Goal: Task Accomplishment & Management: Complete application form

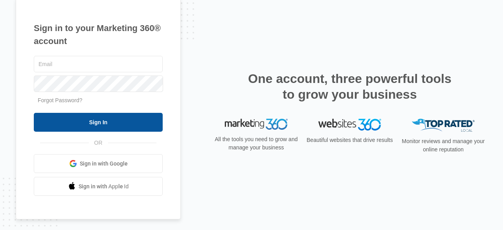
type input "[EMAIL_ADDRESS][DOMAIN_NAME]"
click at [154, 123] on input "Sign In" at bounding box center [98, 122] width 129 height 19
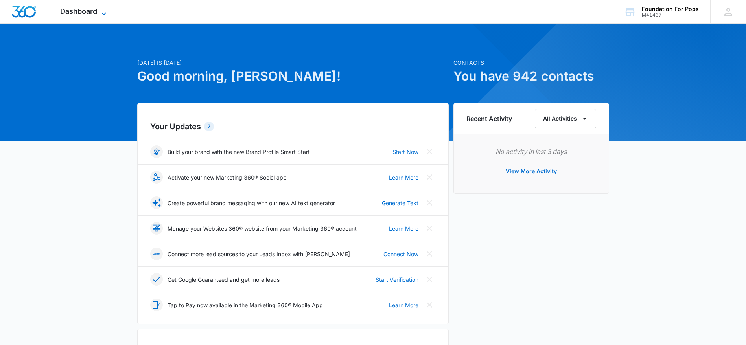
click at [101, 9] on icon at bounding box center [103, 13] width 9 height 9
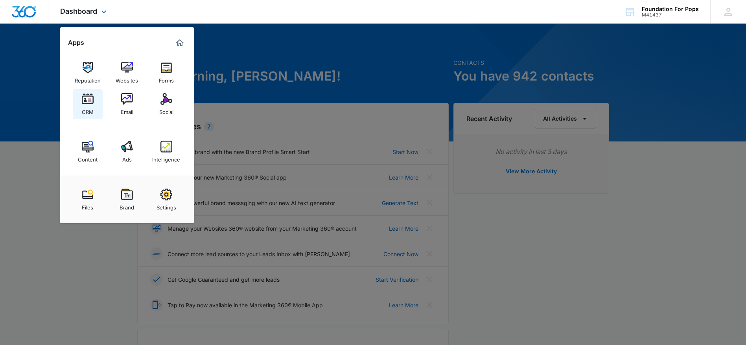
click at [89, 98] on img at bounding box center [88, 99] width 12 height 12
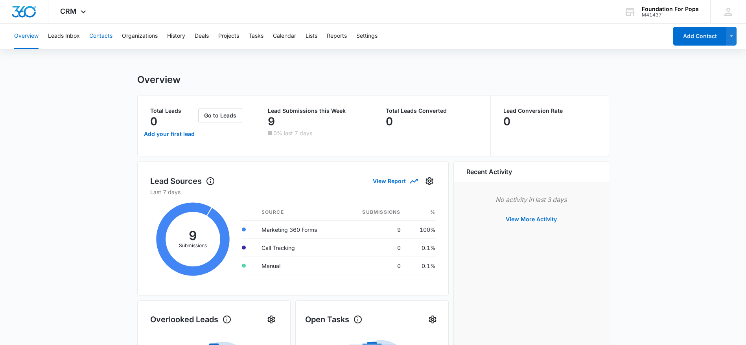
click at [99, 35] on button "Contacts" at bounding box center [100, 36] width 23 height 25
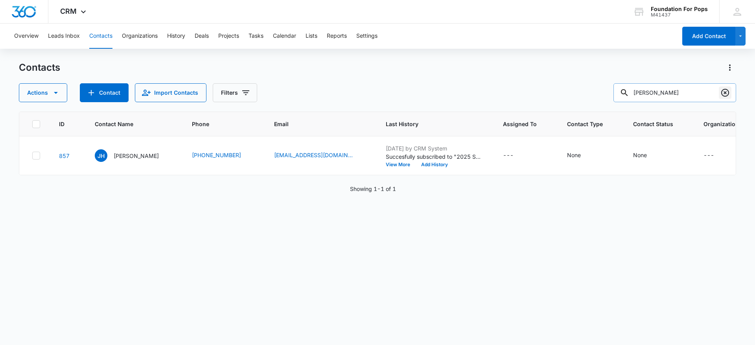
click at [723, 90] on icon "Clear" at bounding box center [725, 93] width 8 height 8
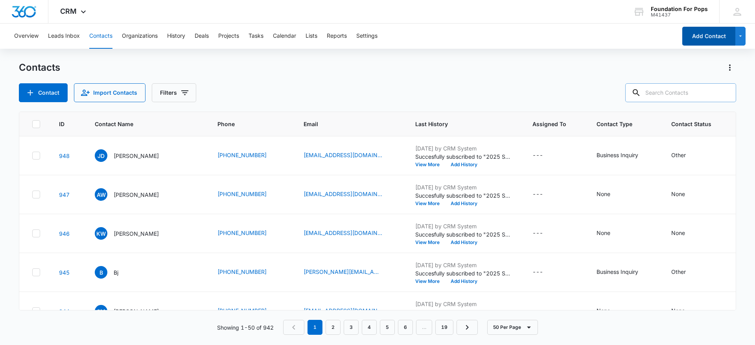
click at [713, 33] on button "Add Contact" at bounding box center [708, 36] width 53 height 19
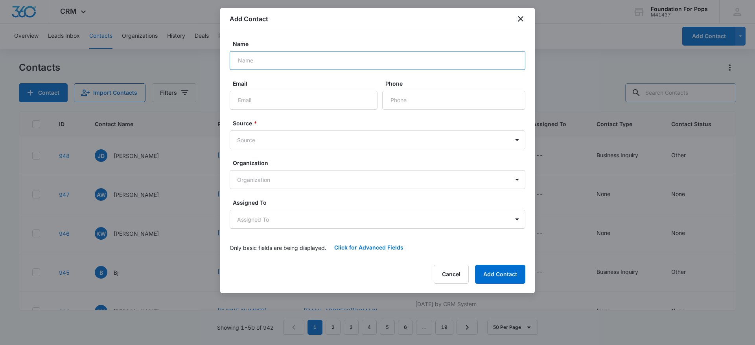
click at [283, 63] on input "Name" at bounding box center [378, 60] width 296 height 19
type input "[PERSON_NAME]"
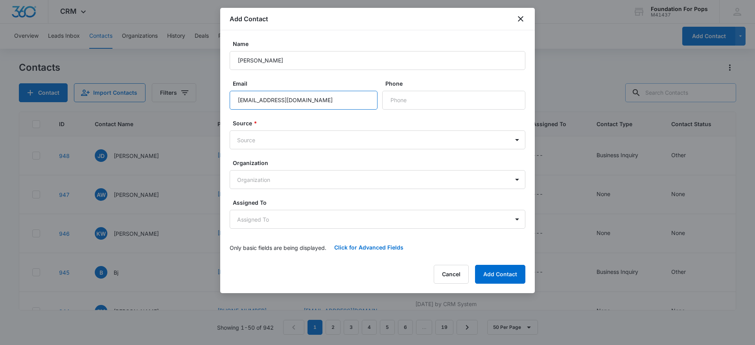
type input "[EMAIL_ADDRESS][DOMAIN_NAME]"
click at [326, 120] on label "Source *" at bounding box center [381, 123] width 296 height 8
click at [459, 99] on input "Phone" at bounding box center [453, 100] width 143 height 19
type input "[PHONE_NUMBER]"
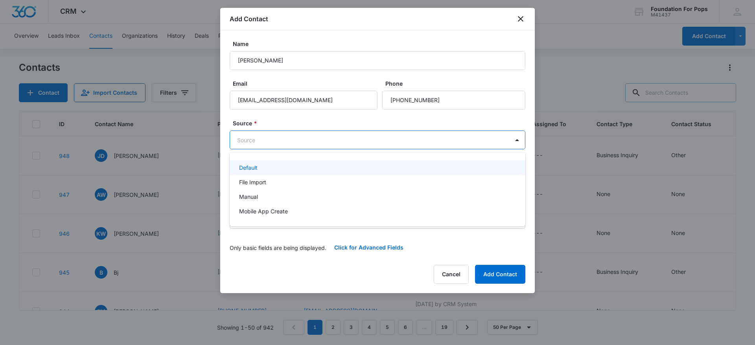
drag, startPoint x: 362, startPoint y: 134, endPoint x: 355, endPoint y: 145, distance: 13.3
click at [361, 135] on body "CRM Apps Reputation Websites Forms CRM Email Social Content Ads Intelligence Fi…" at bounding box center [377, 172] width 755 height 345
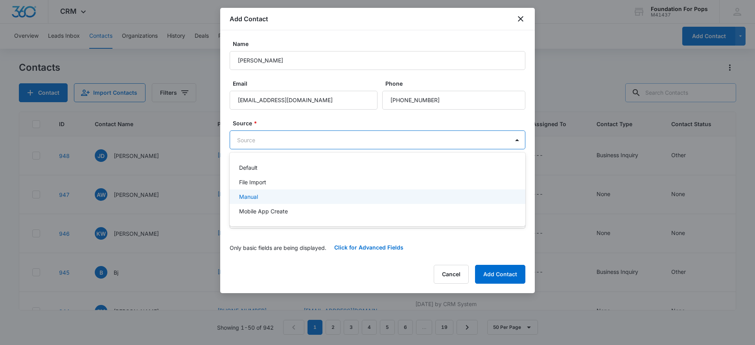
click at [279, 198] on div "Manual" at bounding box center [376, 197] width 275 height 8
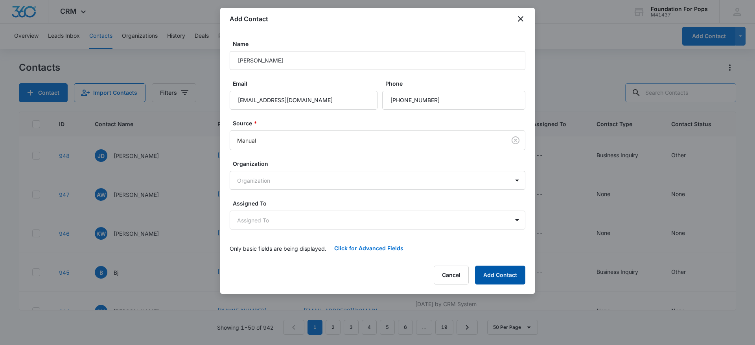
click at [506, 276] on button "Add Contact" at bounding box center [500, 275] width 50 height 19
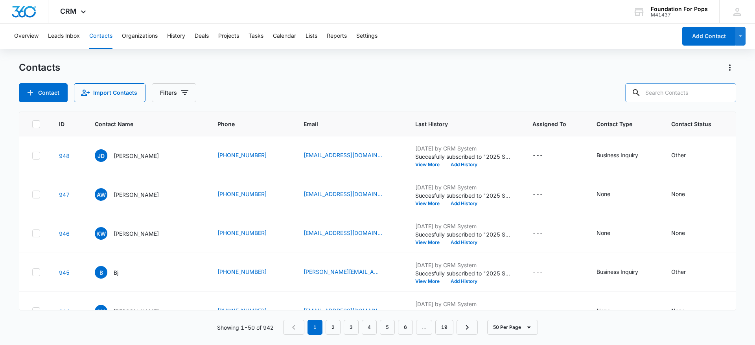
click at [666, 93] on input "text" at bounding box center [680, 92] width 111 height 19
click at [707, 31] on button "Add Contact" at bounding box center [708, 36] width 53 height 19
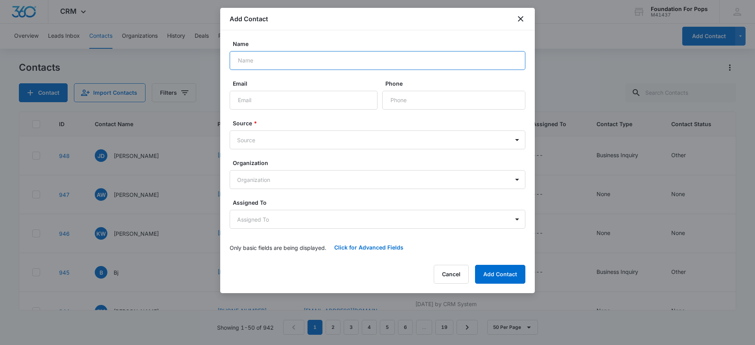
click at [298, 62] on input "Name" at bounding box center [378, 60] width 296 height 19
type input "[PERSON_NAME]"
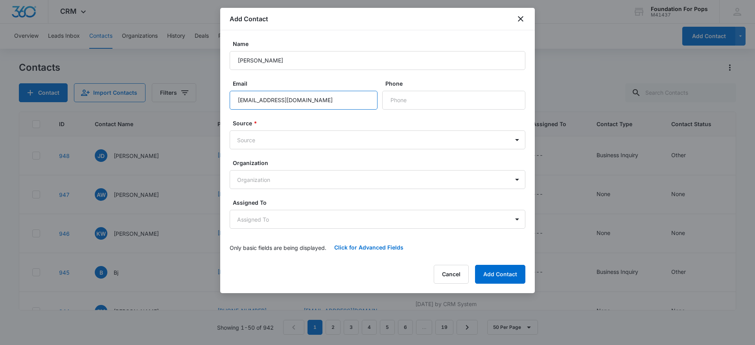
type input "[EMAIL_ADDRESS][DOMAIN_NAME]"
click at [311, 121] on label "Source *" at bounding box center [381, 123] width 296 height 8
click at [440, 104] on input "Phone" at bounding box center [453, 100] width 143 height 19
type input "[PHONE_NUMBER]"
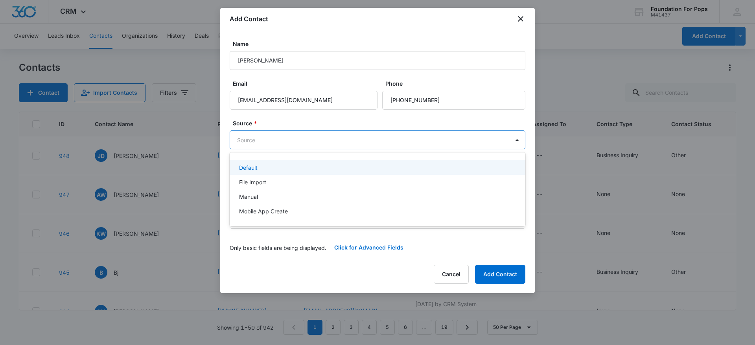
click at [385, 139] on body "CRM Apps Reputation Websites Forms CRM Email Social Content Ads Intelligence Fi…" at bounding box center [377, 172] width 755 height 345
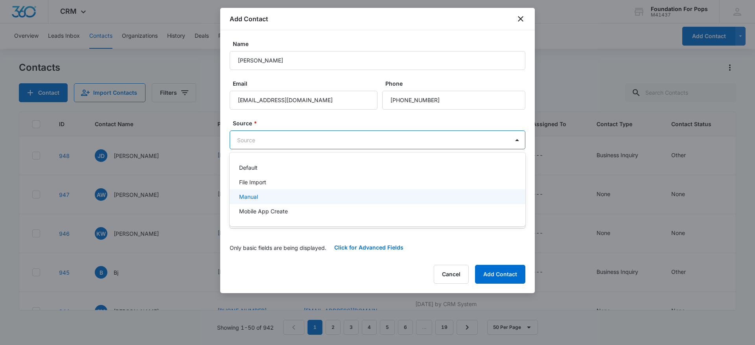
click at [264, 191] on div "Manual" at bounding box center [378, 196] width 296 height 15
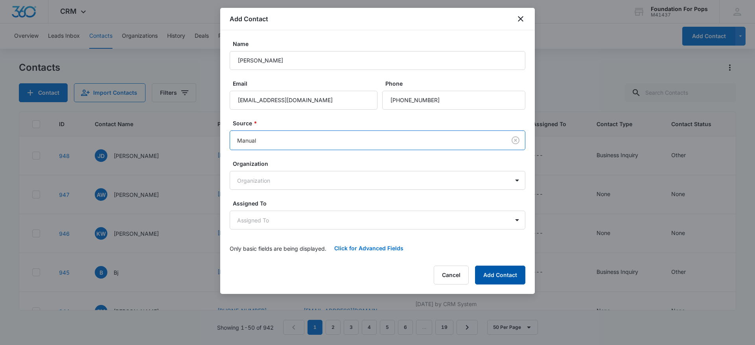
click at [482, 275] on button "Add Contact" at bounding box center [500, 275] width 50 height 19
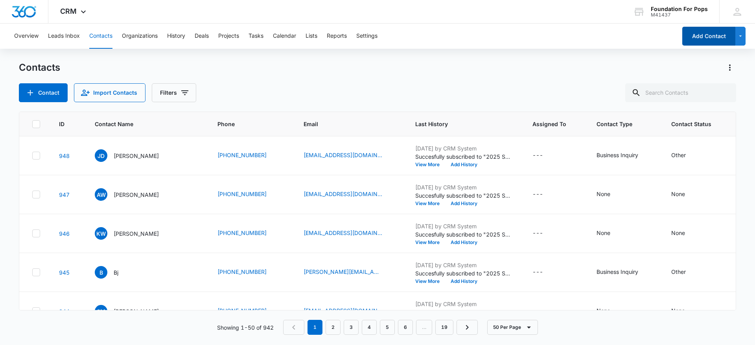
click at [712, 35] on button "Add Contact" at bounding box center [708, 36] width 53 height 19
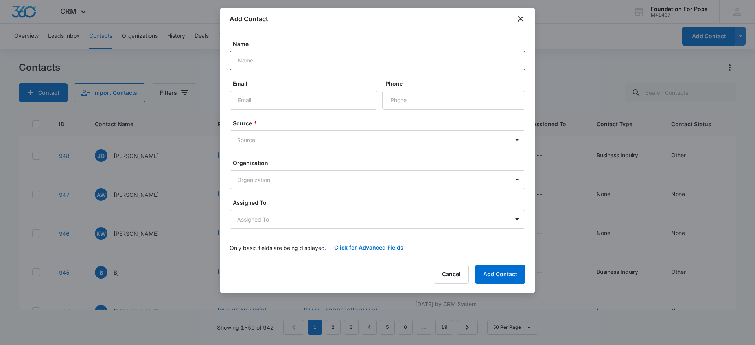
click at [349, 61] on input "Name" at bounding box center [378, 60] width 296 height 19
type input "[PERSON_NAME]"
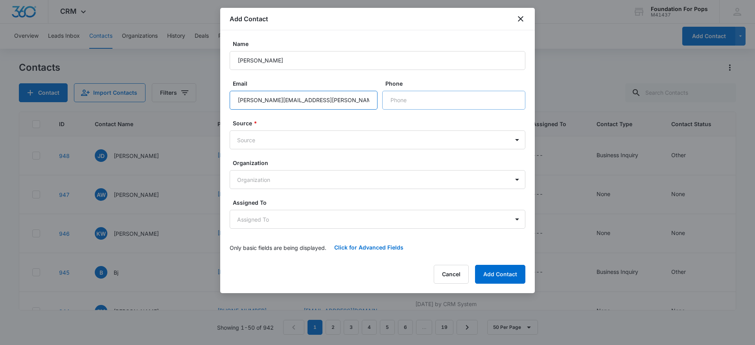
type input "[PERSON_NAME][EMAIL_ADDRESS][PERSON_NAME][DOMAIN_NAME]"
click at [435, 99] on input "Phone" at bounding box center [453, 100] width 143 height 19
click at [324, 139] on body "CRM Apps Reputation Websites Forms CRM Email Social Content Ads Intelligence Fi…" at bounding box center [377, 172] width 755 height 345
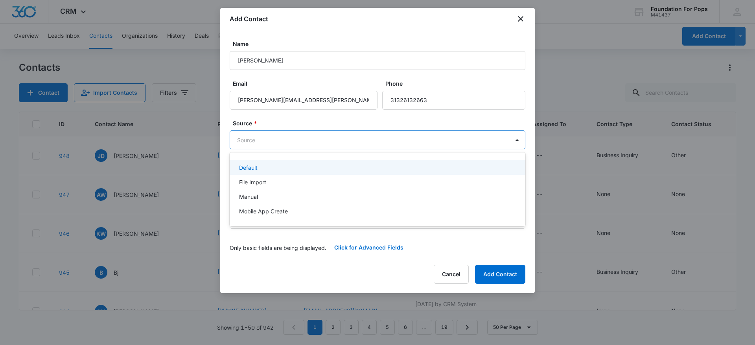
click at [437, 96] on div at bounding box center [377, 172] width 755 height 345
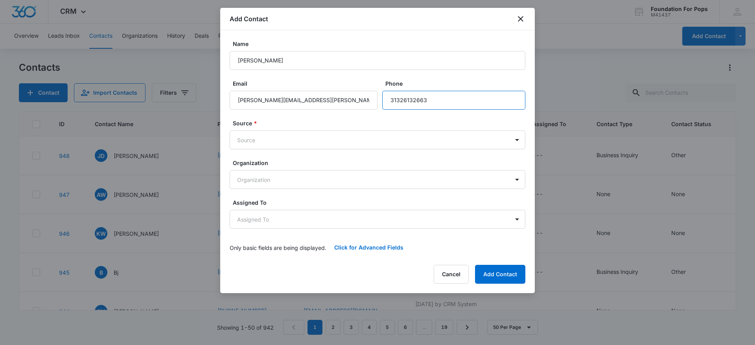
click at [401, 102] on input "Phone" at bounding box center [453, 100] width 143 height 19
click at [471, 97] on input "Phone" at bounding box center [453, 100] width 143 height 19
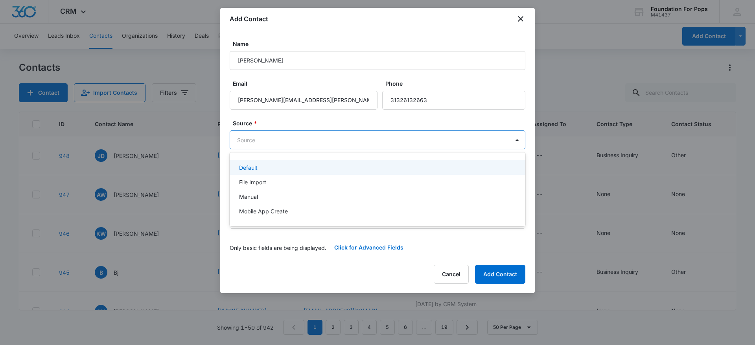
click at [267, 141] on body "CRM Apps Reputation Websites Forms CRM Email Social Content Ads Intelligence Fi…" at bounding box center [377, 172] width 755 height 345
click at [460, 99] on div at bounding box center [377, 172] width 755 height 345
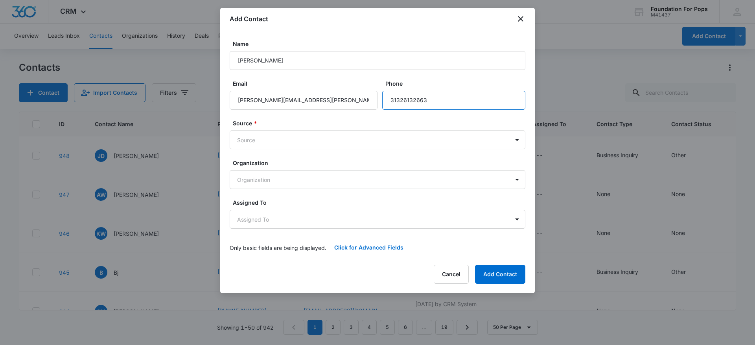
click at [432, 99] on input "Phone" at bounding box center [453, 100] width 143 height 19
type input "[PHONE_NUMBER]"
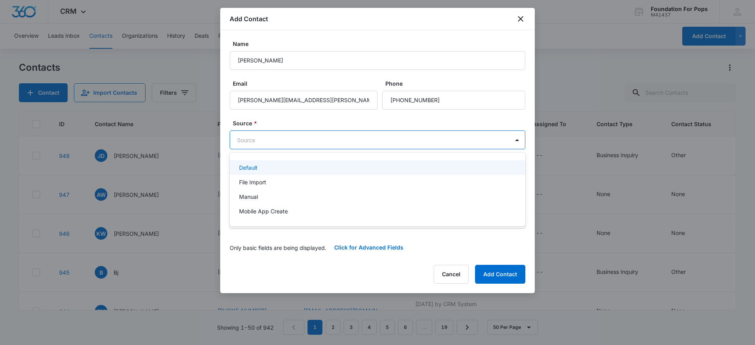
drag, startPoint x: 347, startPoint y: 141, endPoint x: 327, endPoint y: 184, distance: 47.3
click at [344, 148] on body "CRM Apps Reputation Websites Forms CRM Email Social Content Ads Intelligence Fi…" at bounding box center [377, 172] width 755 height 345
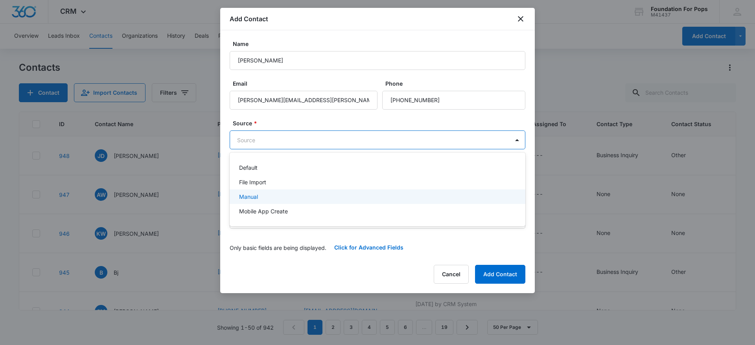
drag, startPoint x: 297, startPoint y: 197, endPoint x: 461, endPoint y: 301, distance: 194.1
click at [298, 198] on div "Manual" at bounding box center [376, 197] width 275 height 8
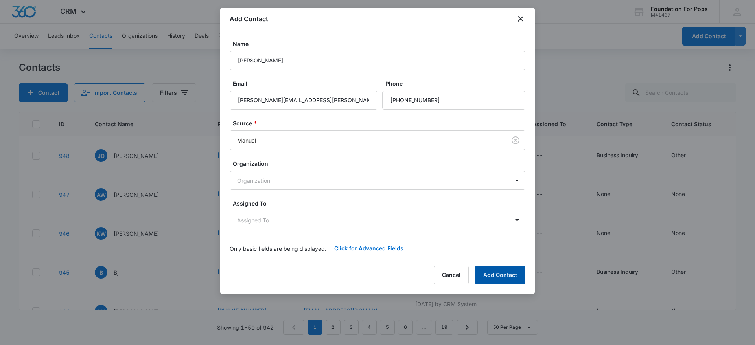
drag, startPoint x: 511, startPoint y: 279, endPoint x: 507, endPoint y: 275, distance: 6.1
click at [507, 275] on button "Add Contact" at bounding box center [500, 275] width 50 height 19
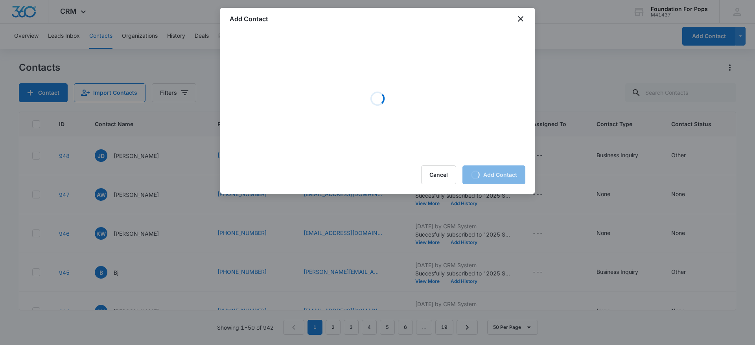
click at [54, 287] on div at bounding box center [377, 172] width 755 height 345
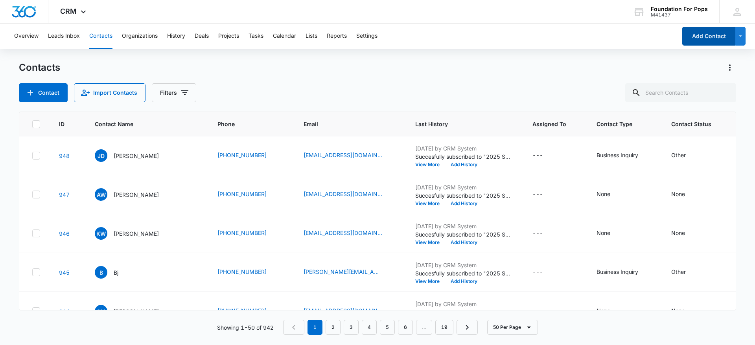
click at [702, 33] on button "Add Contact" at bounding box center [708, 36] width 53 height 19
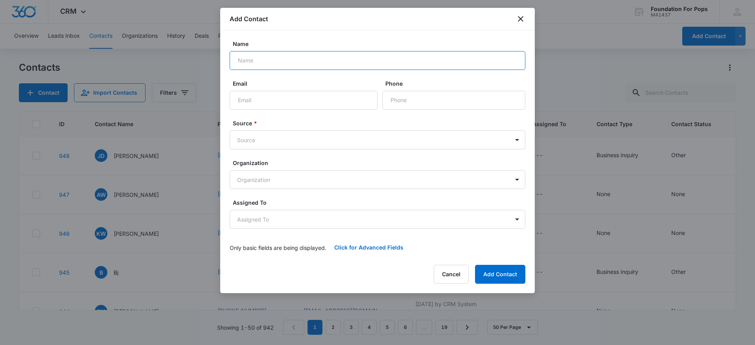
click at [305, 63] on input "Name" at bounding box center [378, 60] width 296 height 19
type input "[PERSON_NAME]"
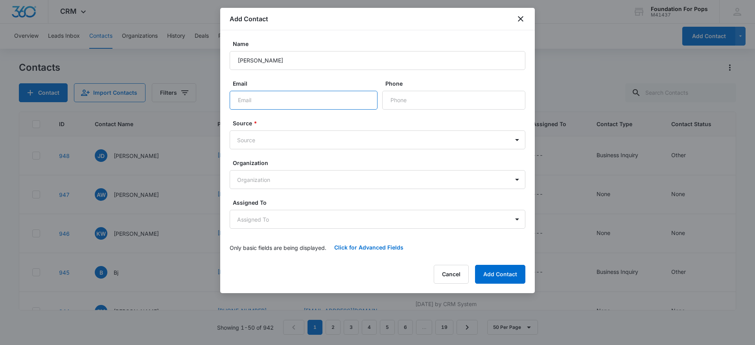
click at [292, 100] on input "Email" at bounding box center [304, 100] width 148 height 19
type input "[PERSON_NAME][EMAIL_ADDRESS][PERSON_NAME][DOMAIN_NAME]"
click at [338, 147] on body "CRM Apps Reputation Websites Forms CRM Email Social Content Ads Intelligence Fi…" at bounding box center [377, 172] width 755 height 345
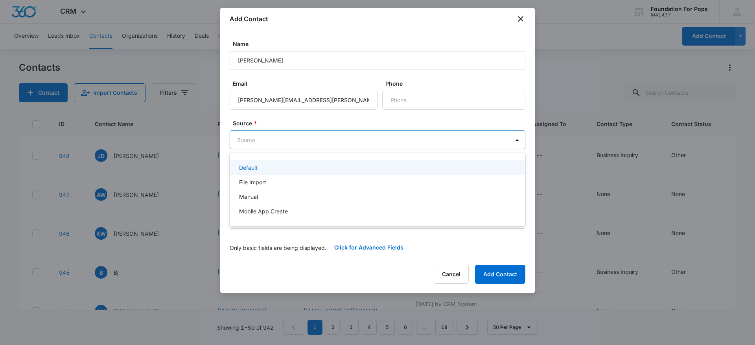
click at [434, 101] on div at bounding box center [377, 172] width 755 height 345
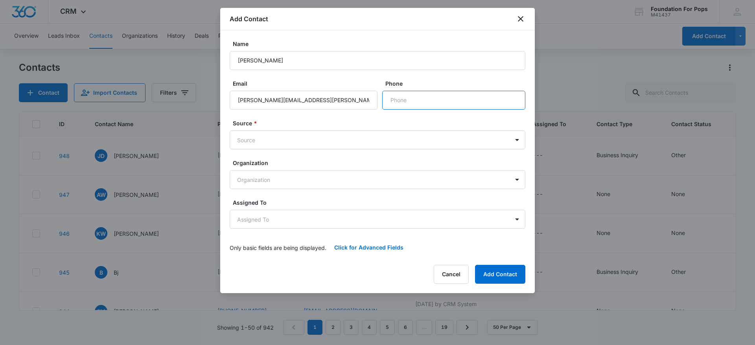
click at [417, 99] on input "Phone" at bounding box center [453, 100] width 143 height 19
type input "[PHONE_NUMBER]"
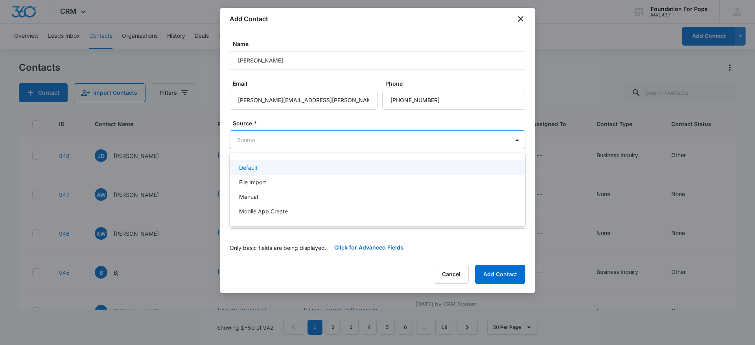
drag, startPoint x: 290, startPoint y: 140, endPoint x: 277, endPoint y: 158, distance: 22.5
click at [286, 143] on body "CRM Apps Reputation Websites Forms CRM Email Social Content Ads Intelligence Fi…" at bounding box center [377, 172] width 755 height 345
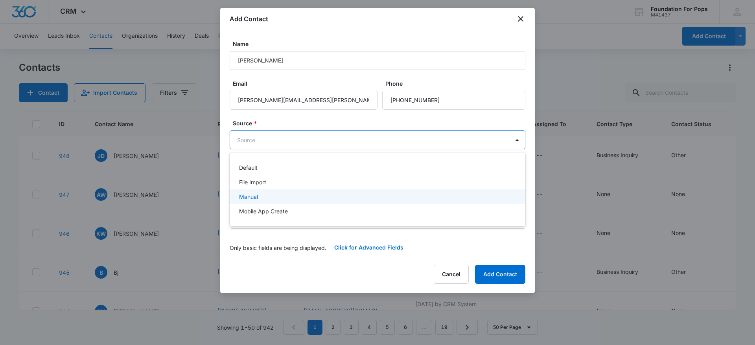
drag, startPoint x: 268, startPoint y: 193, endPoint x: 271, endPoint y: 197, distance: 4.8
click at [269, 193] on div "Manual" at bounding box center [376, 197] width 275 height 8
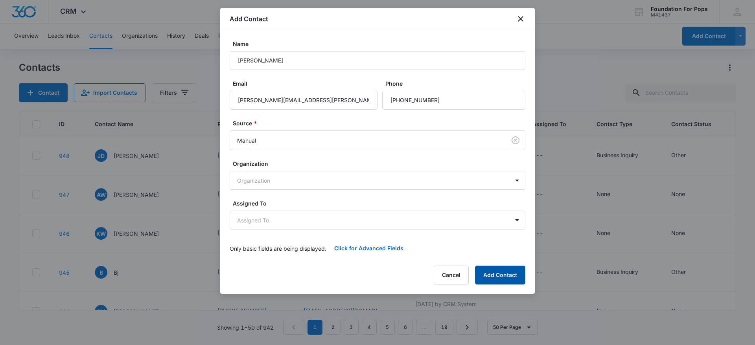
click at [485, 273] on button "Add Contact" at bounding box center [500, 275] width 50 height 19
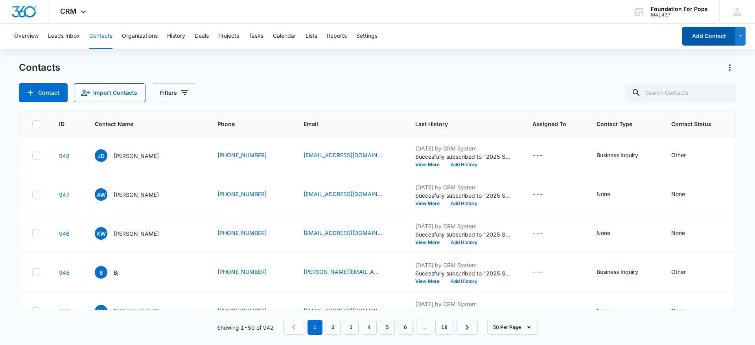
click at [706, 37] on button "Add Contact" at bounding box center [708, 36] width 53 height 19
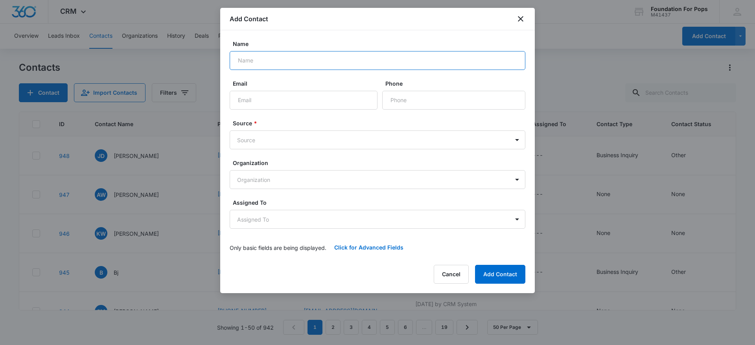
click at [267, 63] on input "Name" at bounding box center [378, 60] width 296 height 19
type input "[PERSON_NAME]"
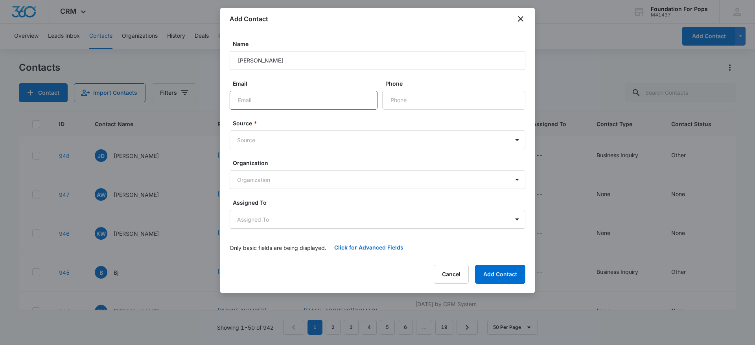
click at [285, 99] on input "Email" at bounding box center [304, 100] width 148 height 19
type input "[EMAIL_ADDRESS][DOMAIN_NAME]"
click at [436, 99] on input "Phone" at bounding box center [453, 100] width 143 height 19
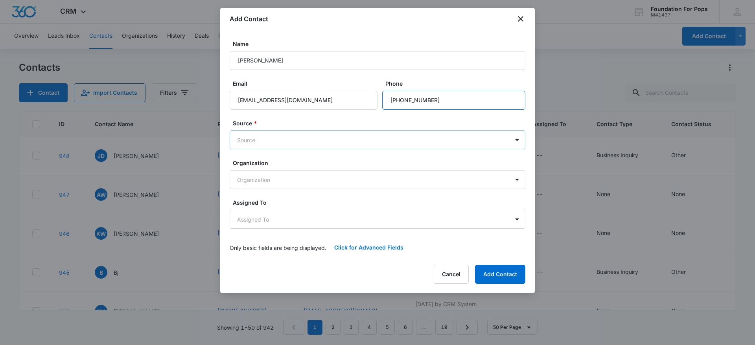
type input "[PHONE_NUMBER]"
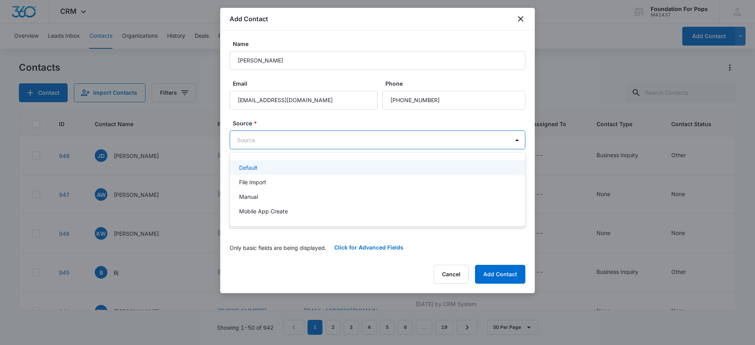
click at [364, 141] on body "CRM Apps Reputation Websites Forms CRM Email Social Content Ads Intelligence Fi…" at bounding box center [377, 172] width 755 height 345
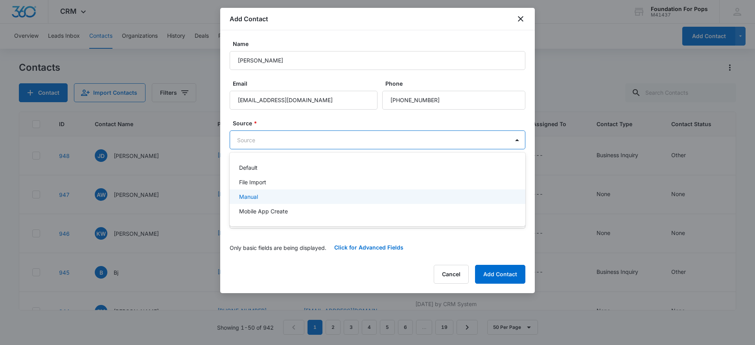
click at [288, 197] on div "Manual" at bounding box center [376, 197] width 275 height 8
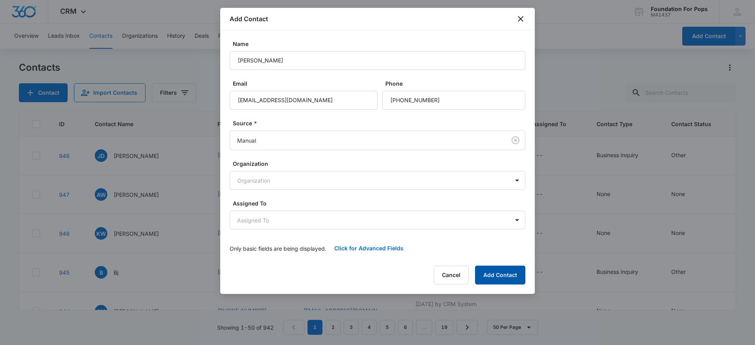
click at [505, 273] on button "Add Contact" at bounding box center [500, 275] width 50 height 19
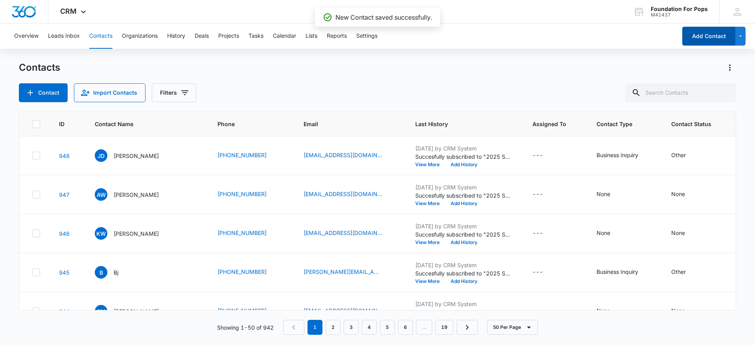
click at [713, 33] on button "Add Contact" at bounding box center [708, 36] width 53 height 19
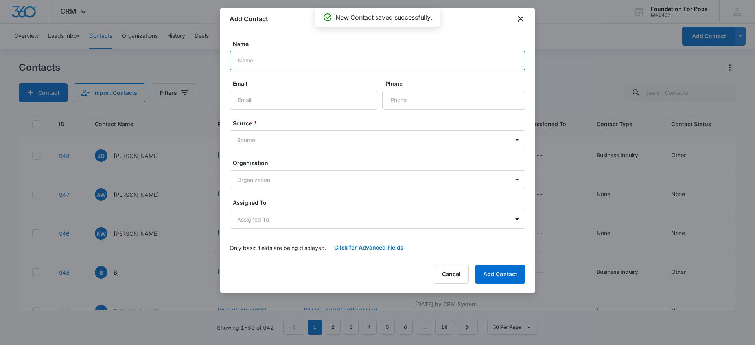
click at [416, 61] on input "Name" at bounding box center [378, 60] width 296 height 19
type input "[PERSON_NAME]"
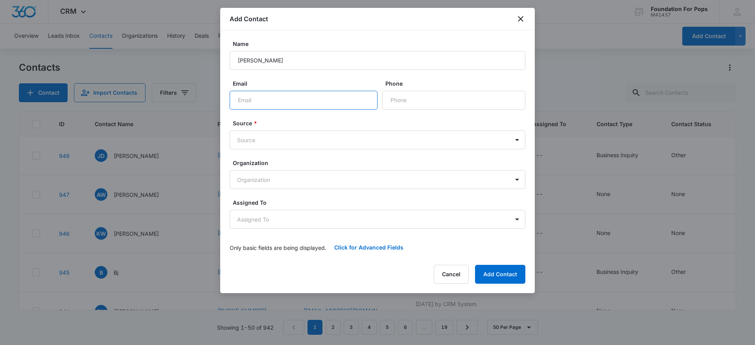
click at [320, 99] on input "Email" at bounding box center [304, 100] width 148 height 19
type input "[EMAIL_ADDRESS][DOMAIN_NAME]"
click at [426, 103] on input "Phone" at bounding box center [453, 100] width 143 height 19
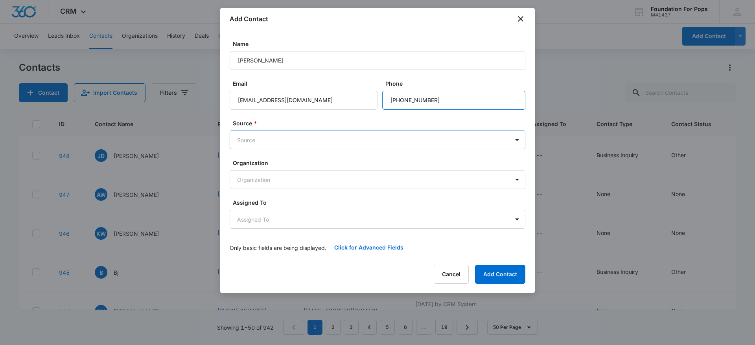
type input "[PHONE_NUMBER]"
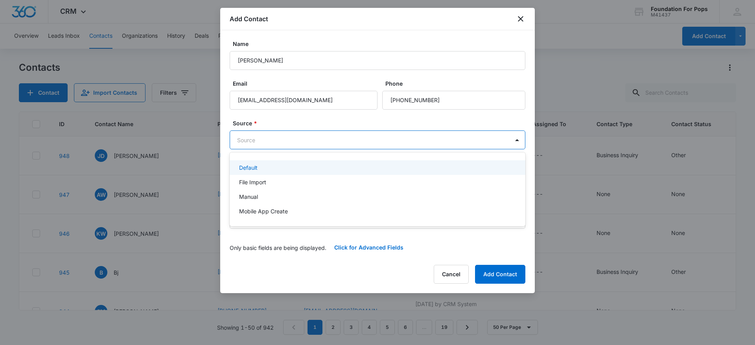
click at [298, 141] on body "CRM Apps Reputation Websites Forms CRM Email Social Content Ads Intelligence Fi…" at bounding box center [377, 172] width 755 height 345
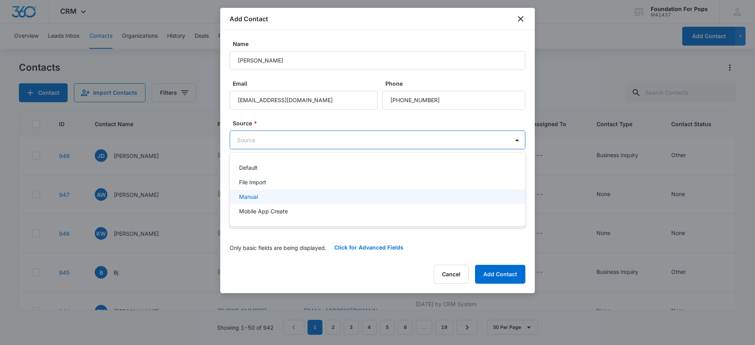
click at [273, 194] on div "Manual" at bounding box center [376, 197] width 275 height 8
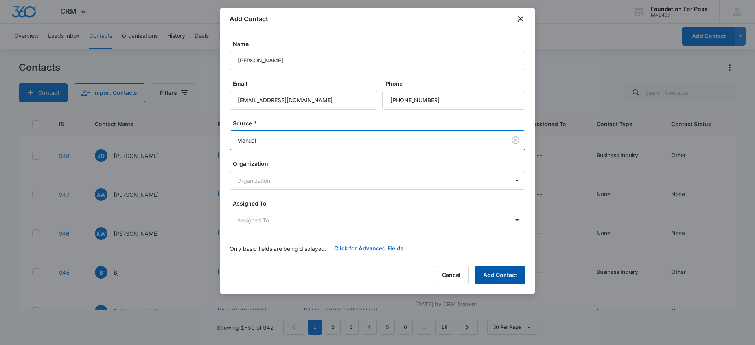
click at [505, 270] on button "Add Contact" at bounding box center [500, 275] width 50 height 19
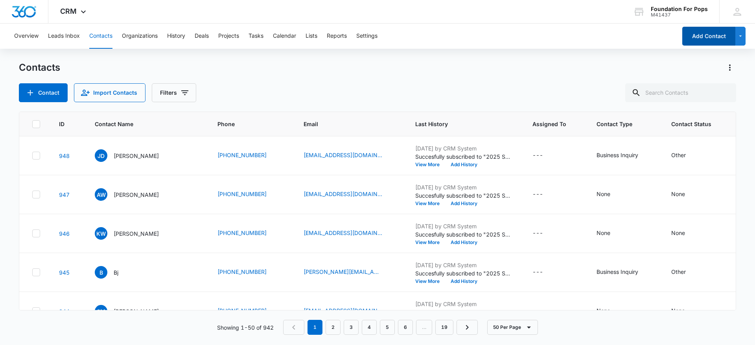
click at [704, 38] on button "Add Contact" at bounding box center [708, 36] width 53 height 19
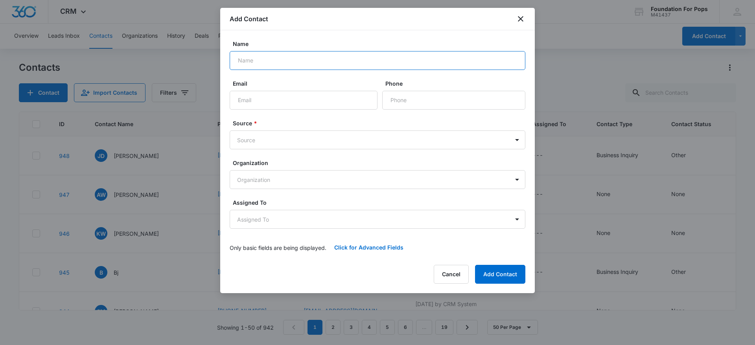
click at [324, 55] on input "Name" at bounding box center [378, 60] width 296 height 19
type input "[PERSON_NAME]"
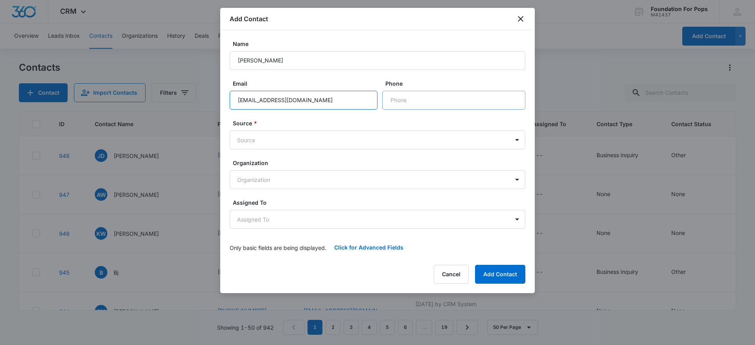
type input "[EMAIL_ADDRESS][DOMAIN_NAME]"
click at [424, 96] on input "Phone" at bounding box center [453, 100] width 143 height 19
type input "[PHONE_NUMBER]"
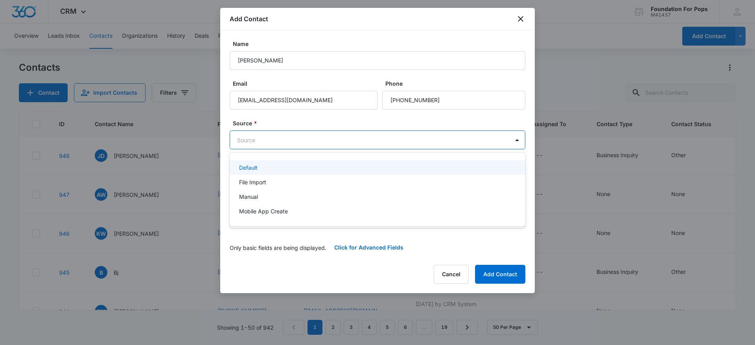
click at [303, 137] on body "CRM Apps Reputation Websites Forms CRM Email Social Content Ads Intelligence Fi…" at bounding box center [377, 172] width 755 height 345
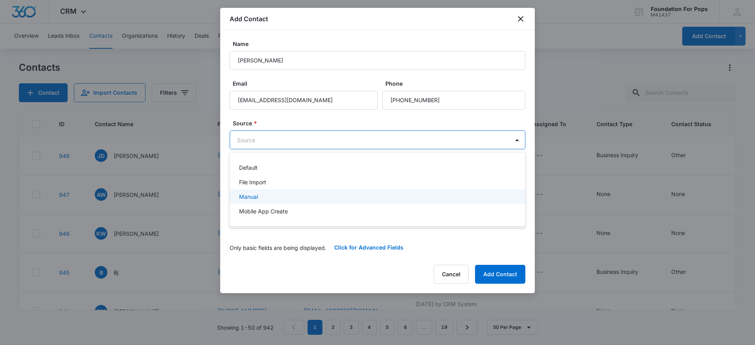
click at [295, 196] on div "Manual" at bounding box center [376, 197] width 275 height 8
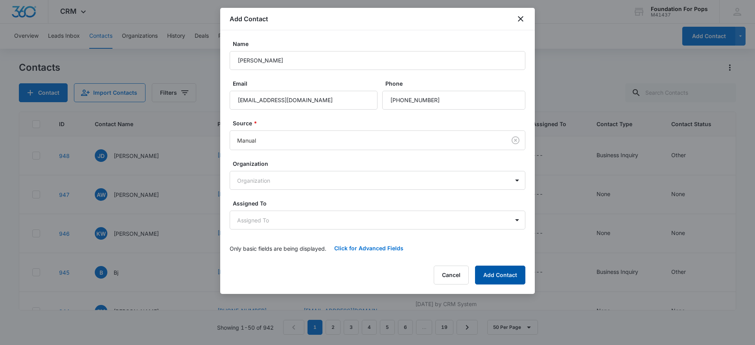
click at [497, 274] on button "Add Contact" at bounding box center [500, 275] width 50 height 19
